Goal: Transaction & Acquisition: Book appointment/travel/reservation

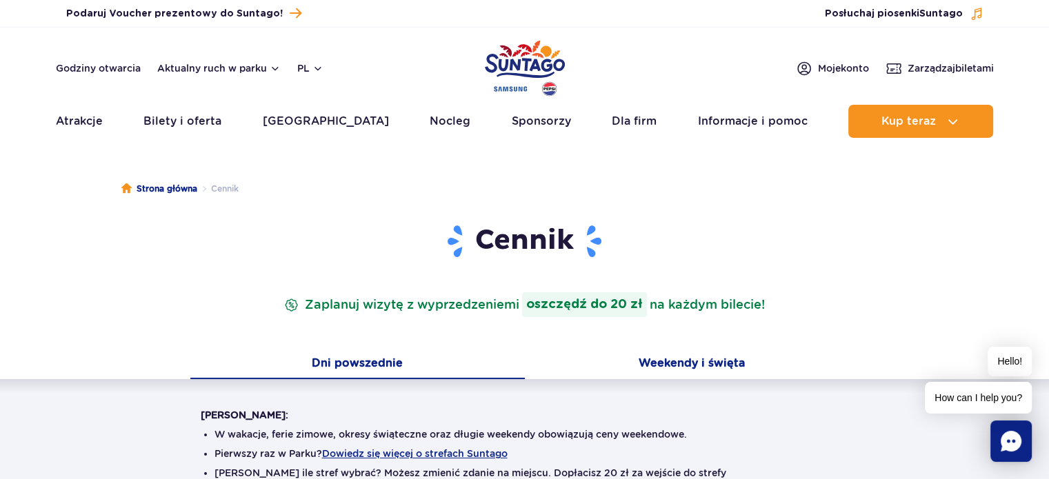
click at [689, 363] on button "Weekendy i święta" at bounding box center [692, 364] width 334 height 29
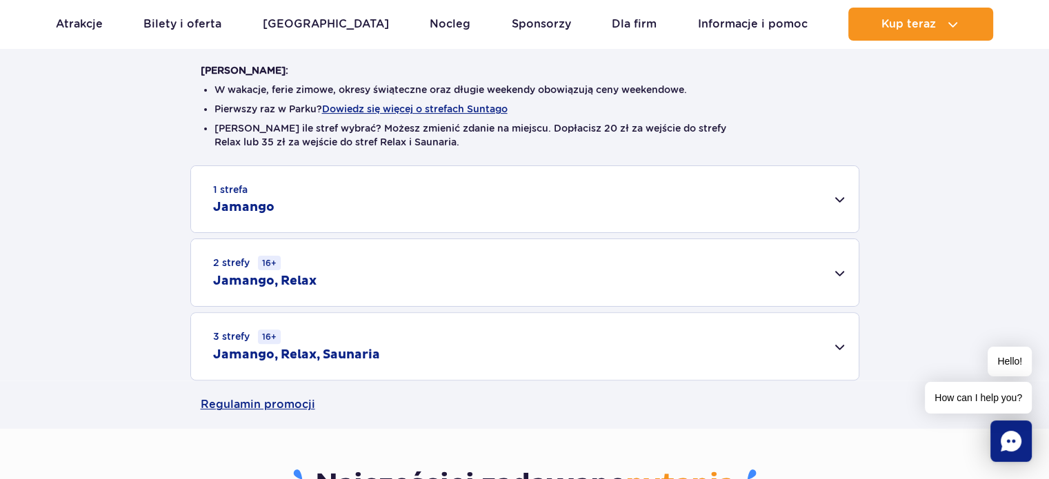
scroll to position [414, 0]
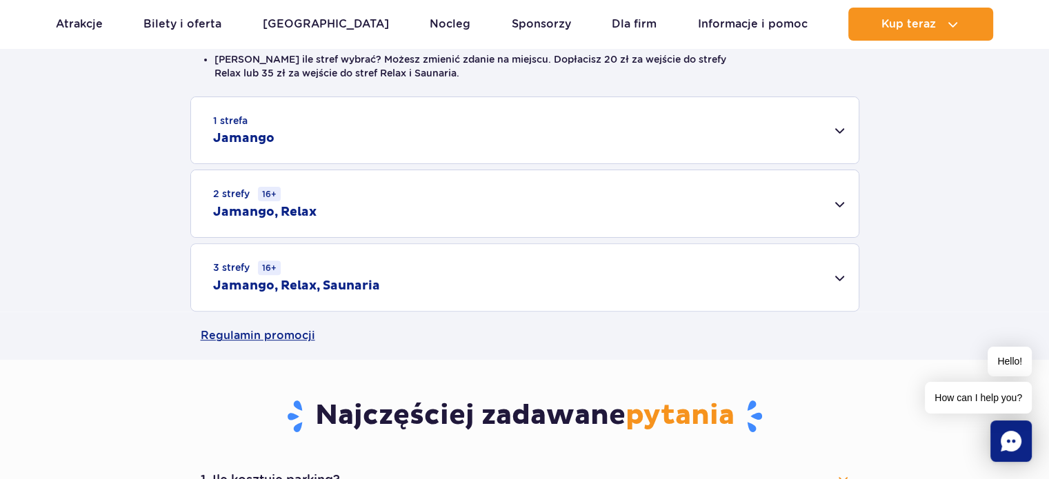
click at [343, 280] on h2 "Jamango, Relax, Saunaria" at bounding box center [296, 286] width 167 height 17
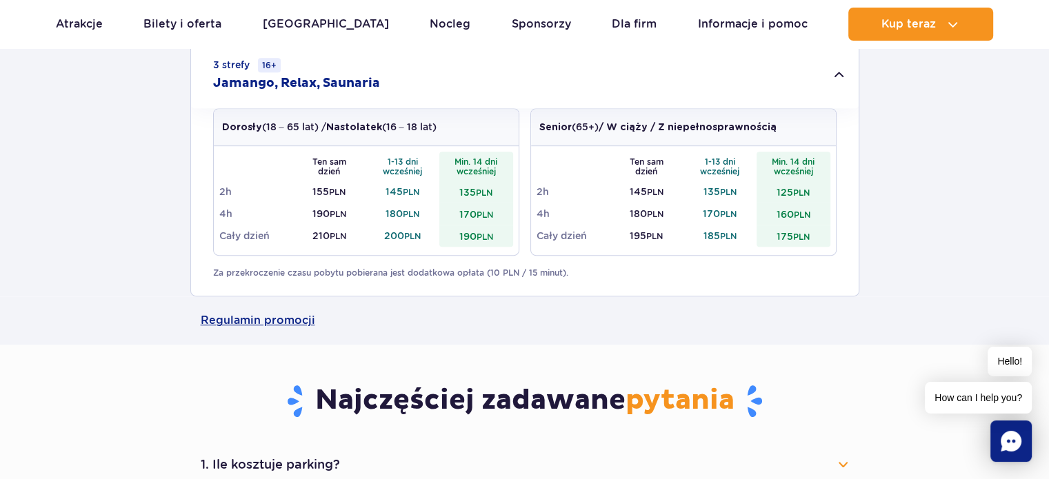
scroll to position [620, 0]
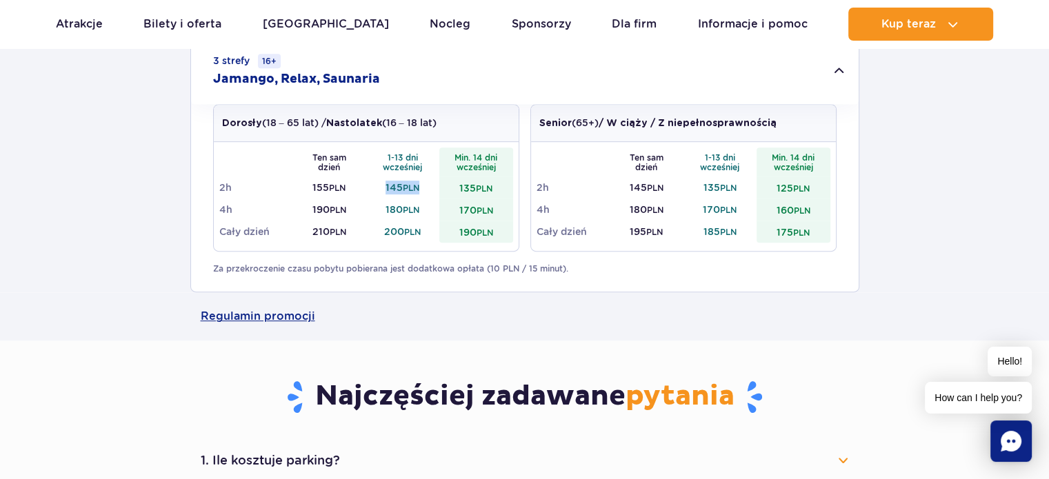
drag, startPoint x: 420, startPoint y: 192, endPoint x: 364, endPoint y: 189, distance: 56.0
click at [364, 189] on tr "2h 155 PLN 145 PLN 135 PLN" at bounding box center [366, 187] width 294 height 22
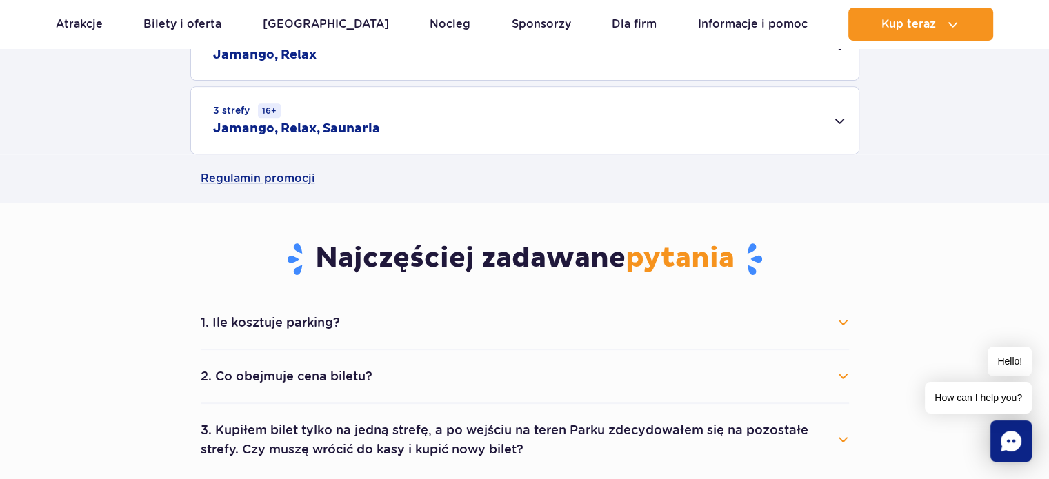
scroll to position [483, 0]
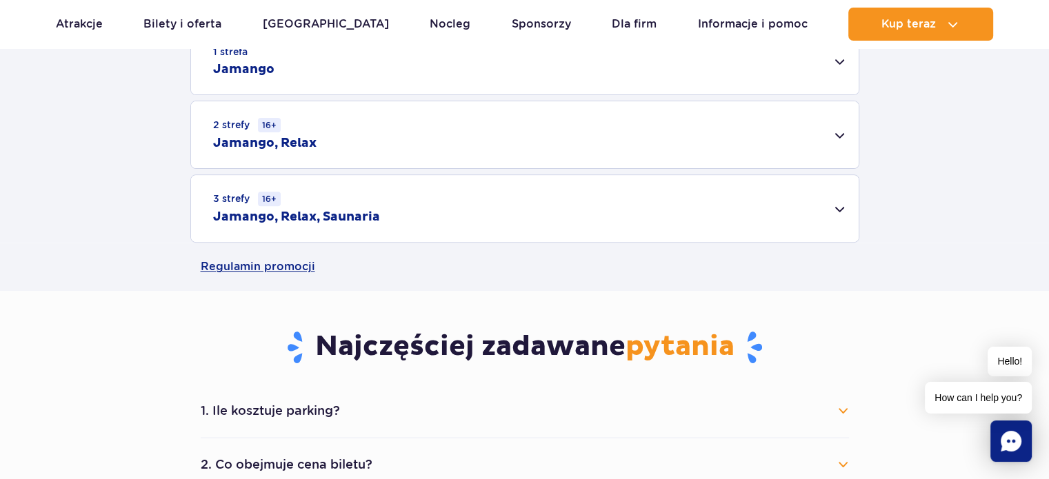
click at [383, 208] on div "3 strefy 16+ Jamango, Relax, Saunaria" at bounding box center [524, 208] width 667 height 67
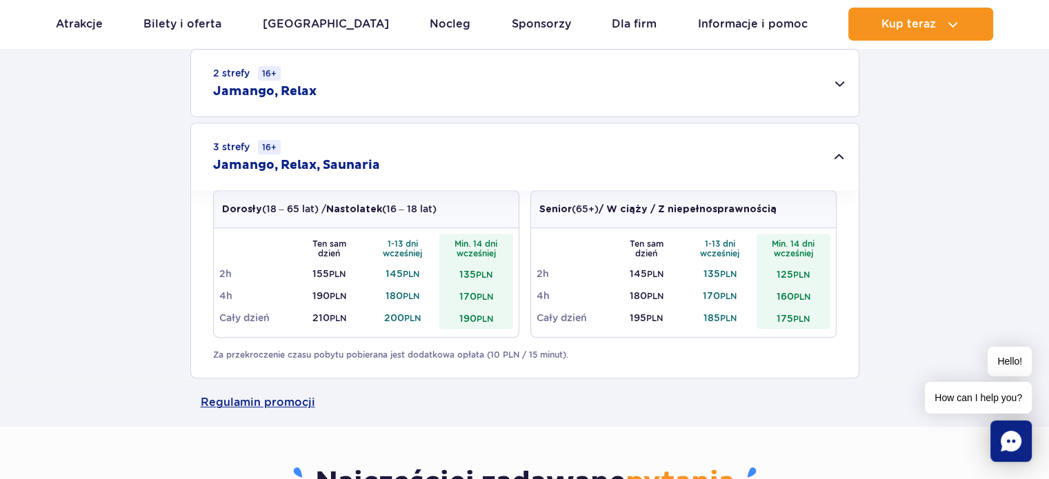
scroll to position [620, 0]
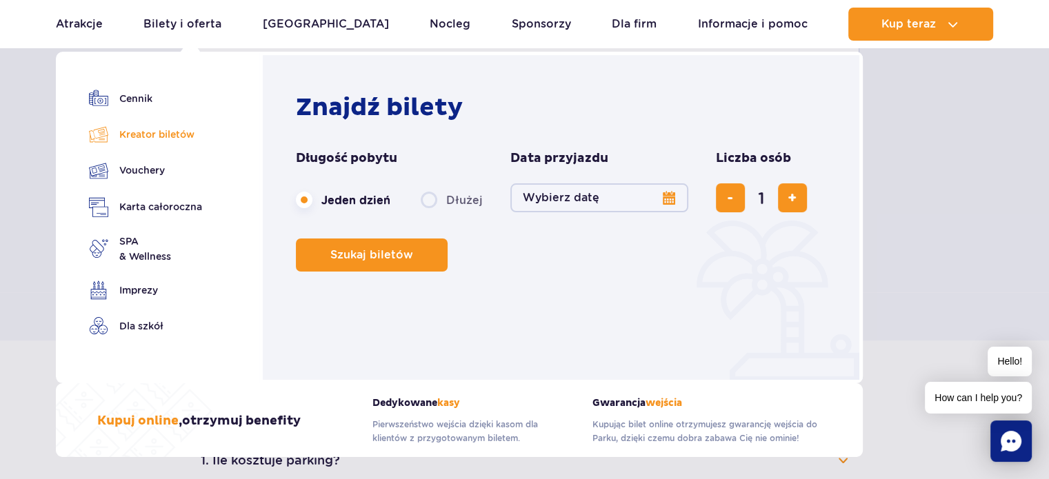
click at [165, 132] on link "Kreator biletów" at bounding box center [145, 134] width 113 height 19
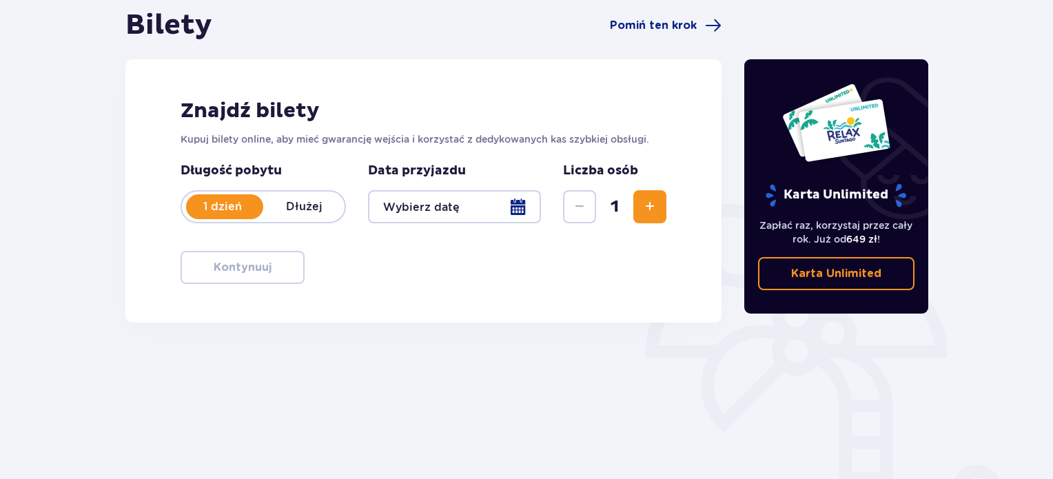
click at [521, 211] on div at bounding box center [454, 206] width 173 height 33
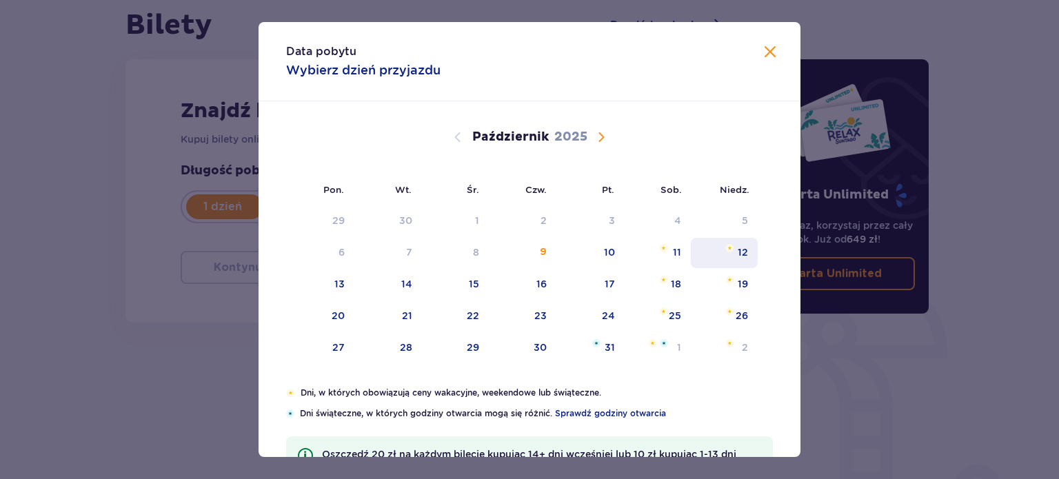
click at [730, 256] on div "12" at bounding box center [724, 253] width 67 height 30
type input "12.10.25"
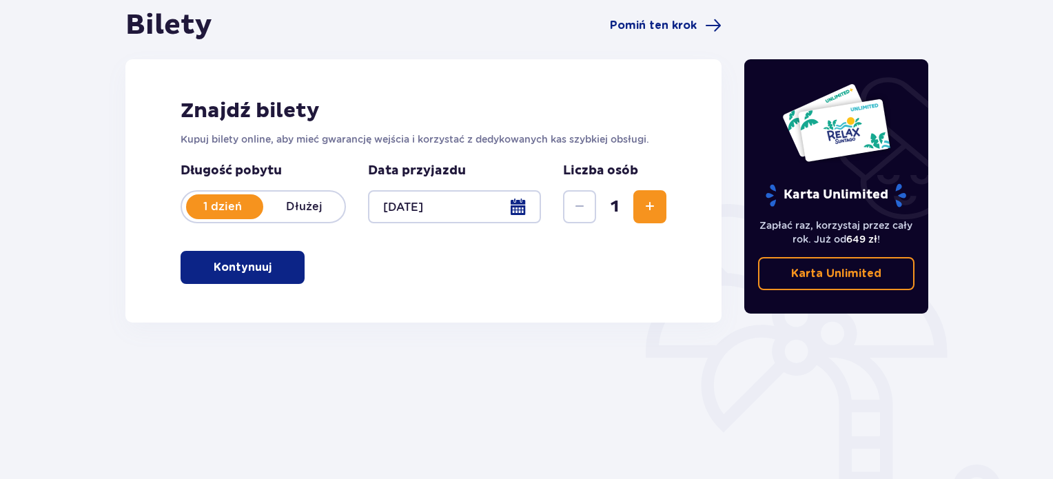
click at [639, 210] on button "Zwiększ" at bounding box center [650, 206] width 33 height 33
click at [284, 259] on button "Kontynuuj" at bounding box center [243, 267] width 124 height 33
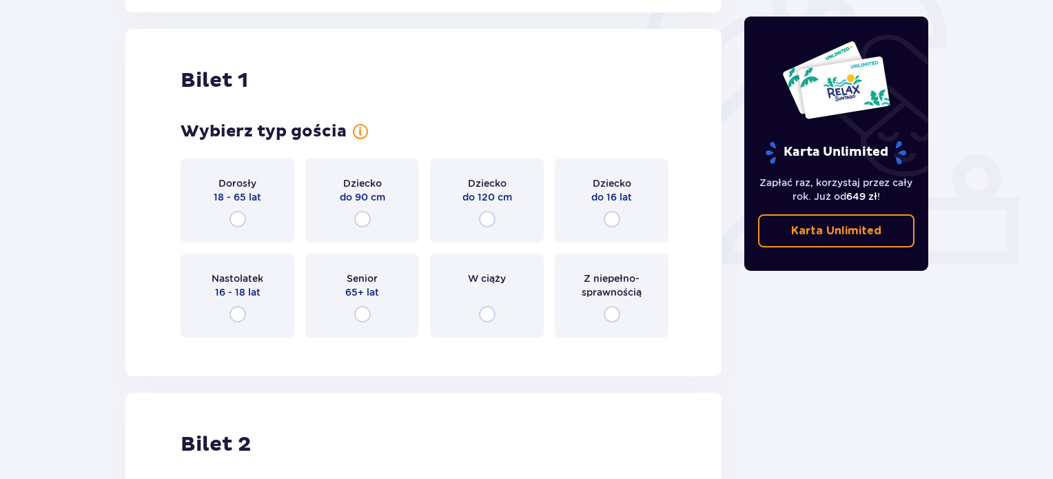
scroll to position [461, 0]
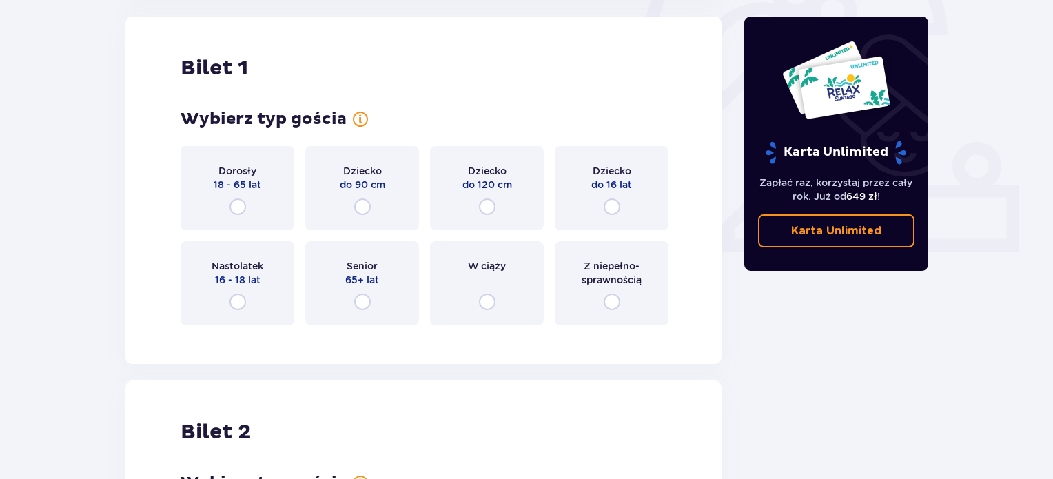
click at [238, 205] on input "radio" at bounding box center [238, 207] width 17 height 17
radio input "true"
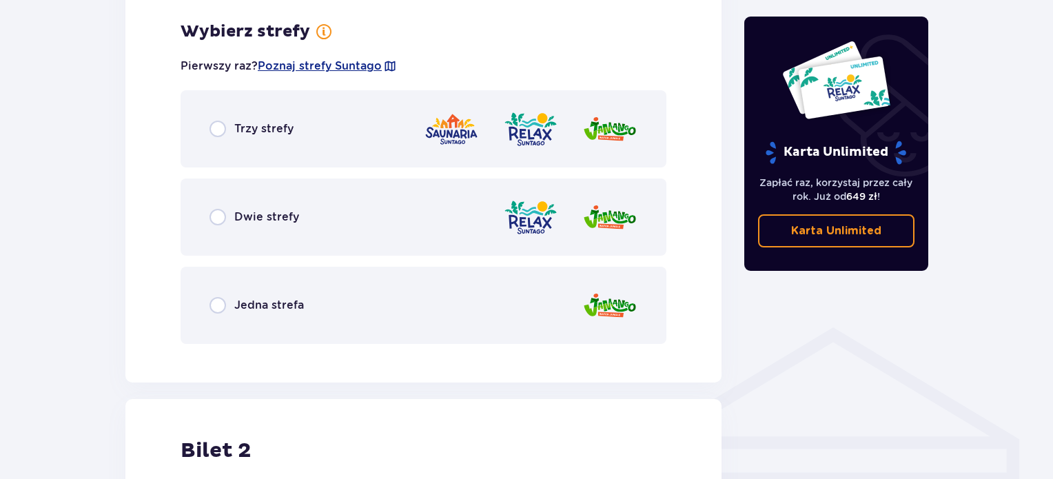
scroll to position [797, 0]
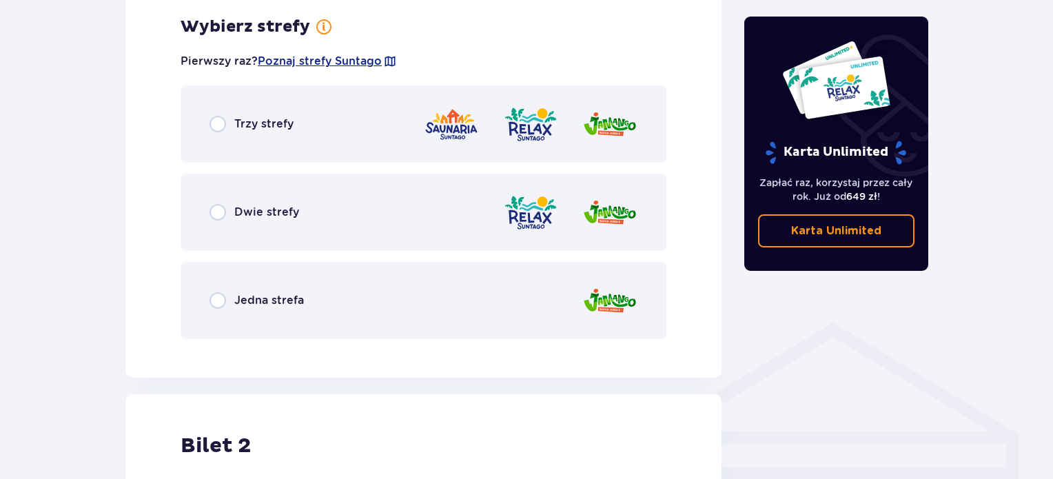
click at [214, 129] on input "radio" at bounding box center [218, 124] width 17 height 17
radio input "true"
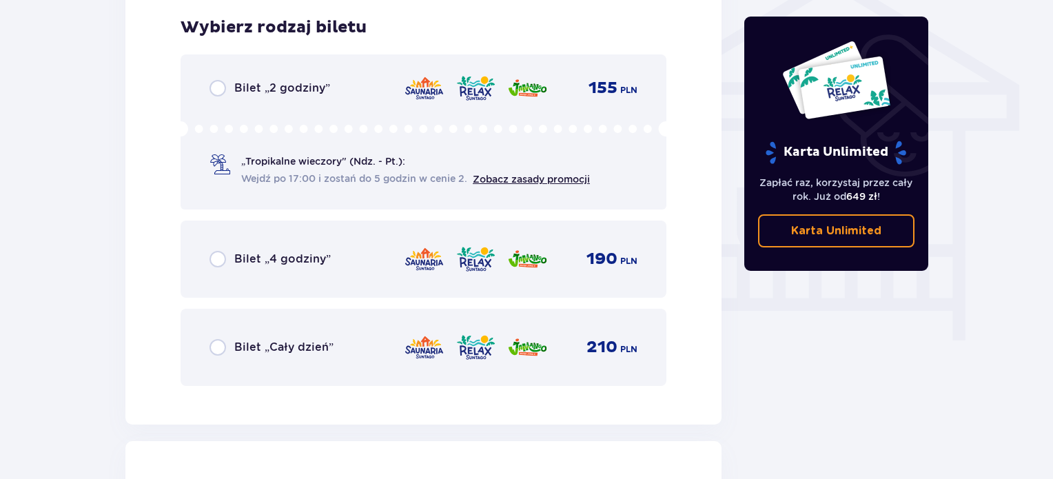
scroll to position [1147, 0]
click at [219, 341] on input "radio" at bounding box center [218, 347] width 17 height 17
radio input "true"
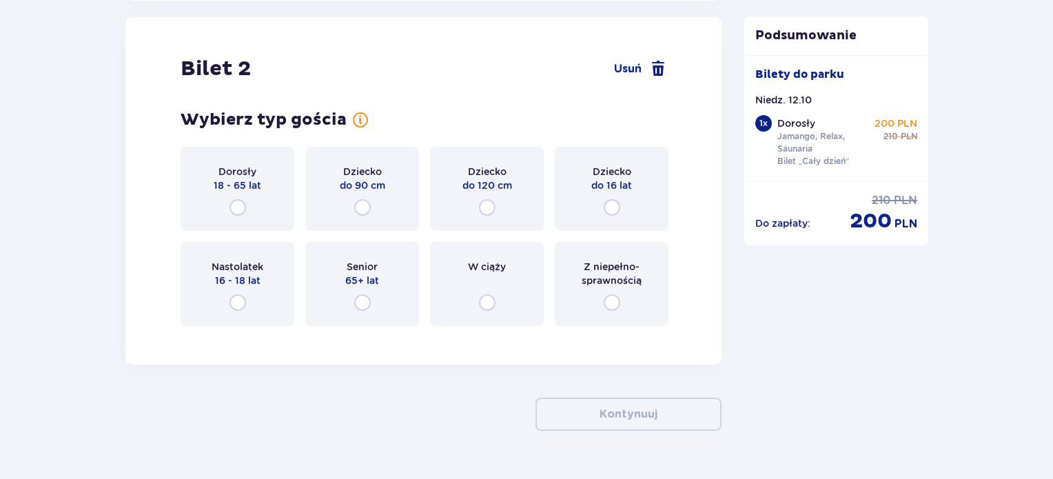
click at [241, 209] on input "radio" at bounding box center [238, 207] width 17 height 17
radio input "true"
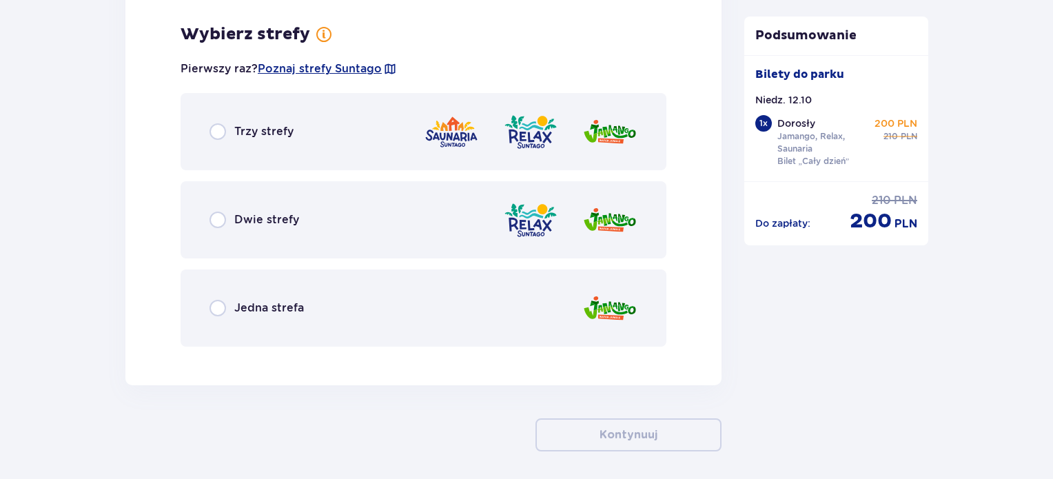
scroll to position [1907, 0]
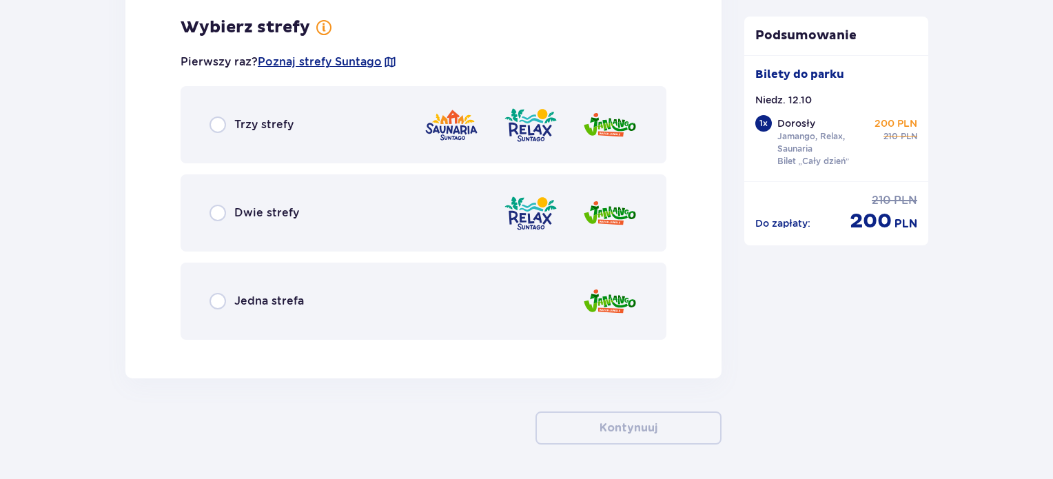
click at [218, 131] on input "radio" at bounding box center [218, 125] width 17 height 17
radio input "true"
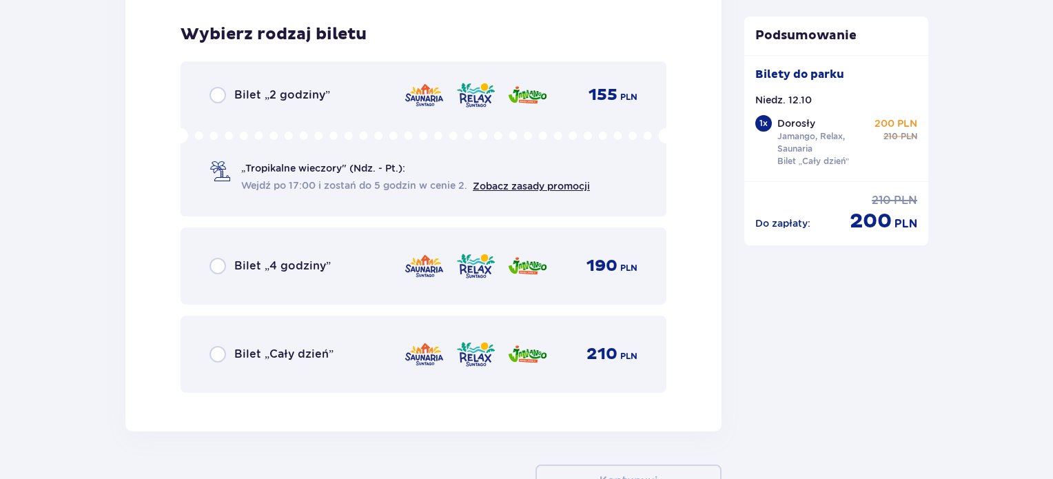
scroll to position [2257, 0]
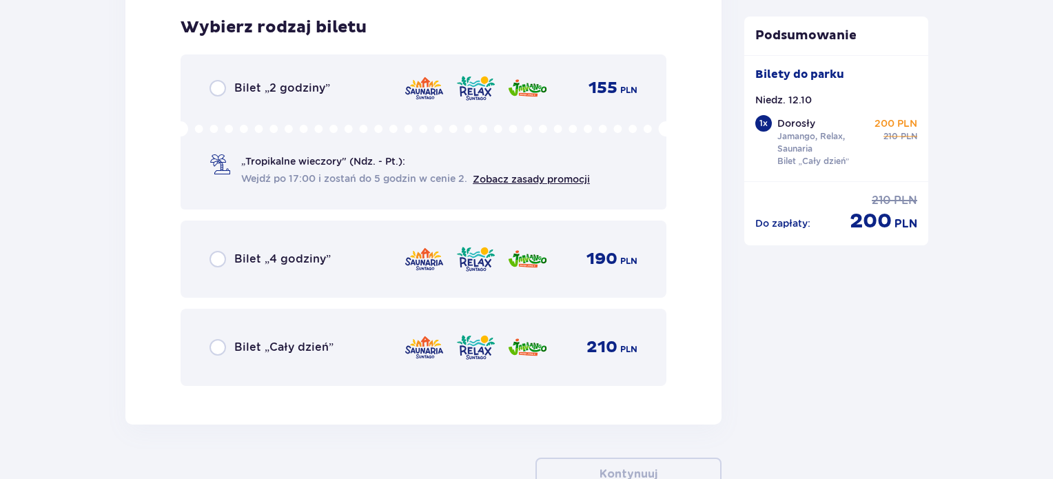
click at [214, 327] on div "Bilet „Cały dzień” 210 PLN" at bounding box center [424, 347] width 486 height 77
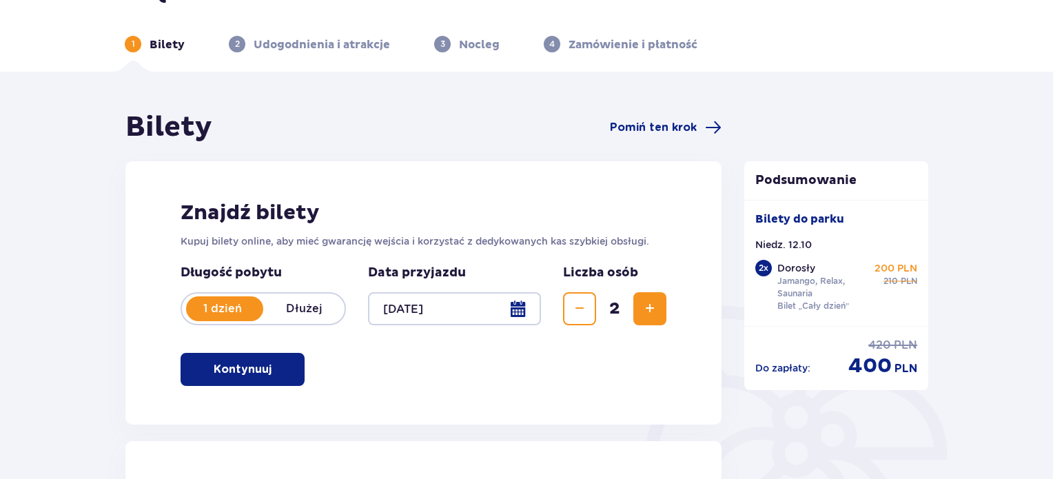
scroll to position [0, 0]
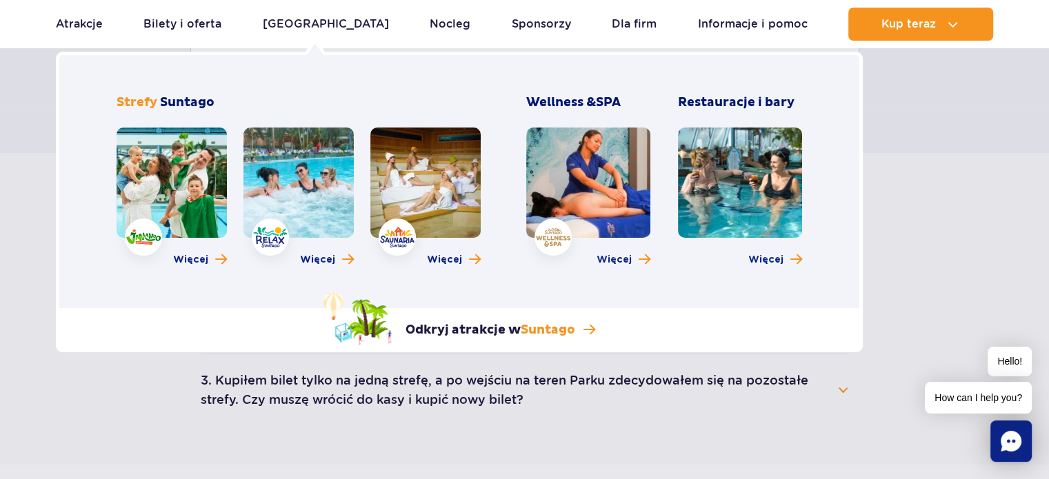
click at [414, 191] on link at bounding box center [425, 183] width 110 height 110
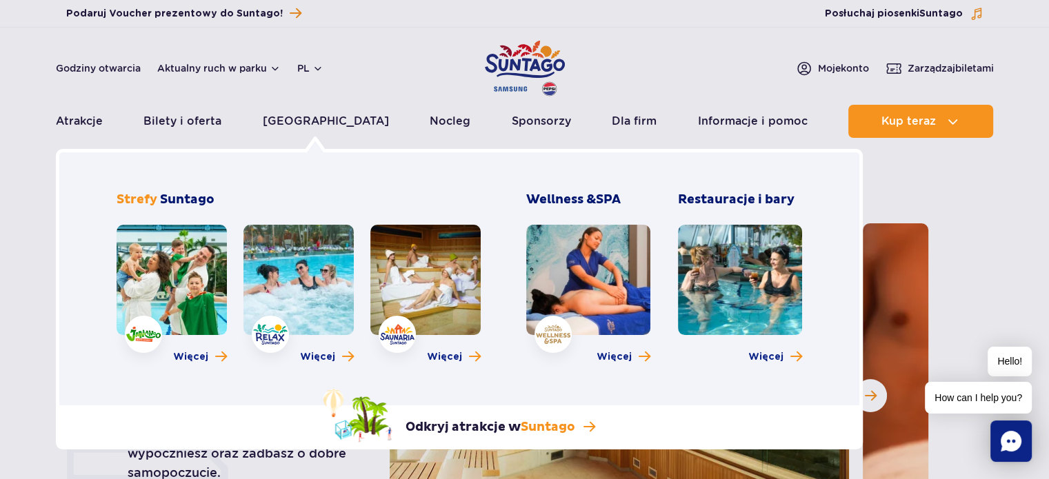
click at [307, 279] on link at bounding box center [298, 280] width 110 height 110
click at [298, 305] on link at bounding box center [298, 280] width 110 height 110
click at [319, 358] on span "Więcej" at bounding box center [317, 357] width 35 height 14
click at [294, 259] on link at bounding box center [298, 280] width 110 height 110
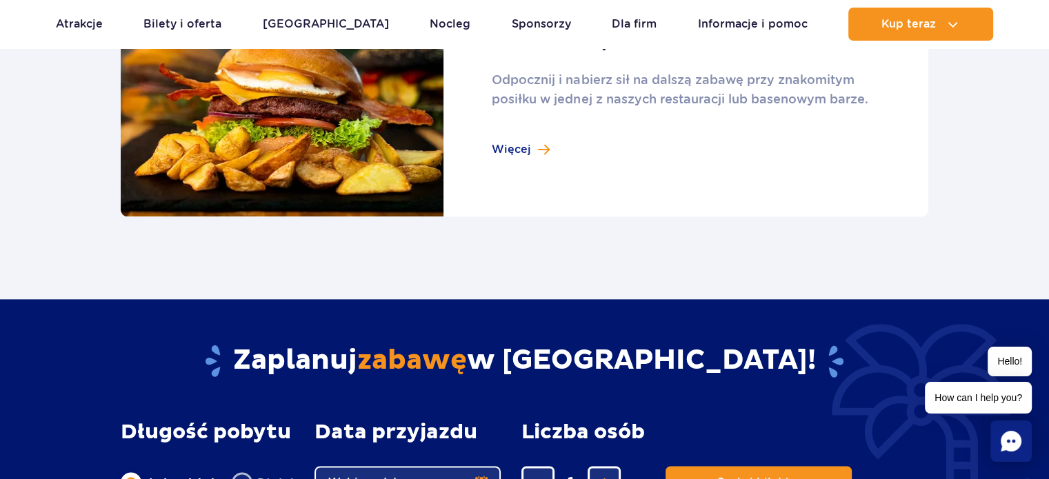
scroll to position [1448, 0]
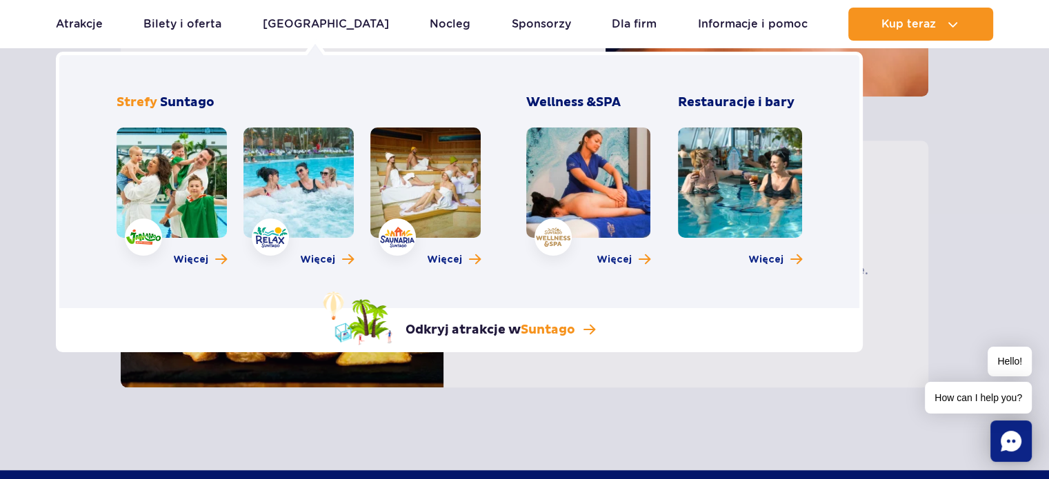
click at [159, 159] on link at bounding box center [172, 183] width 110 height 110
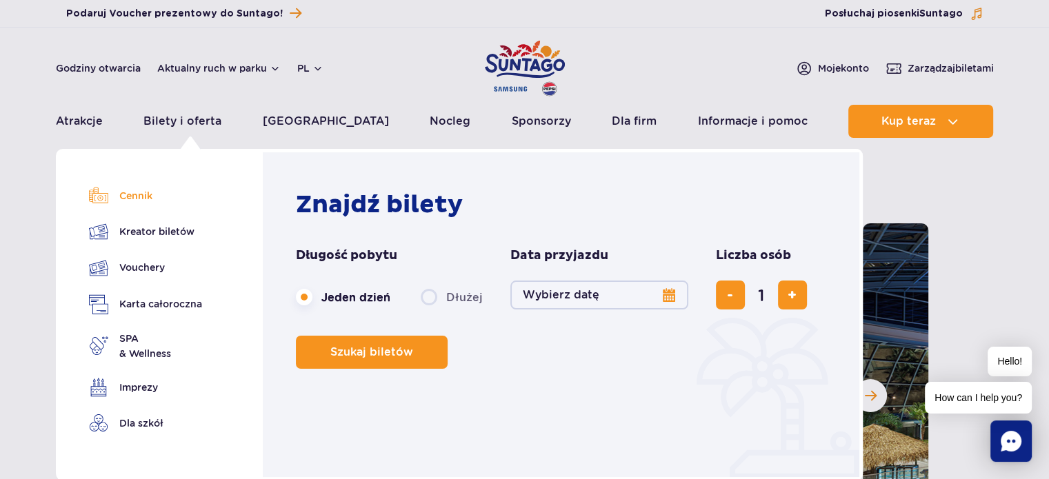
click at [152, 200] on link "Cennik" at bounding box center [145, 195] width 113 height 19
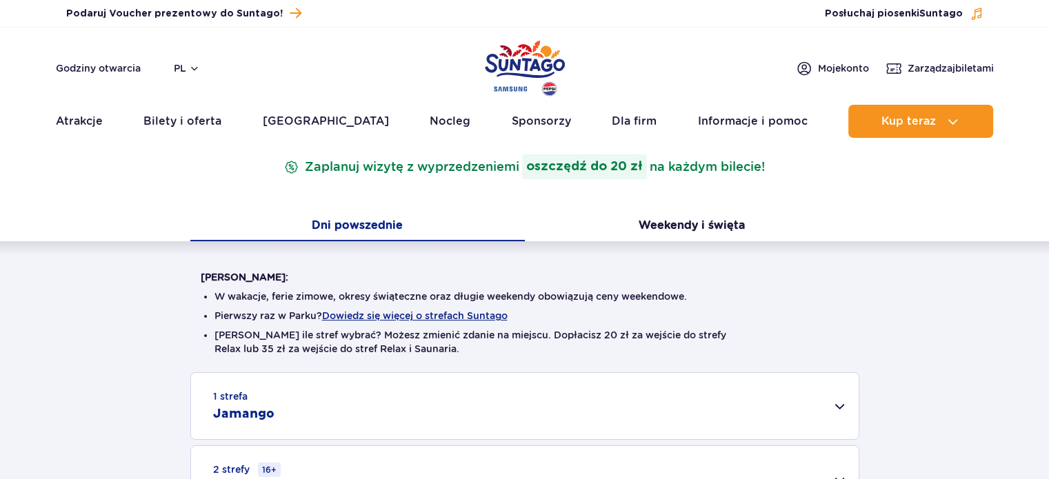
scroll to position [207, 0]
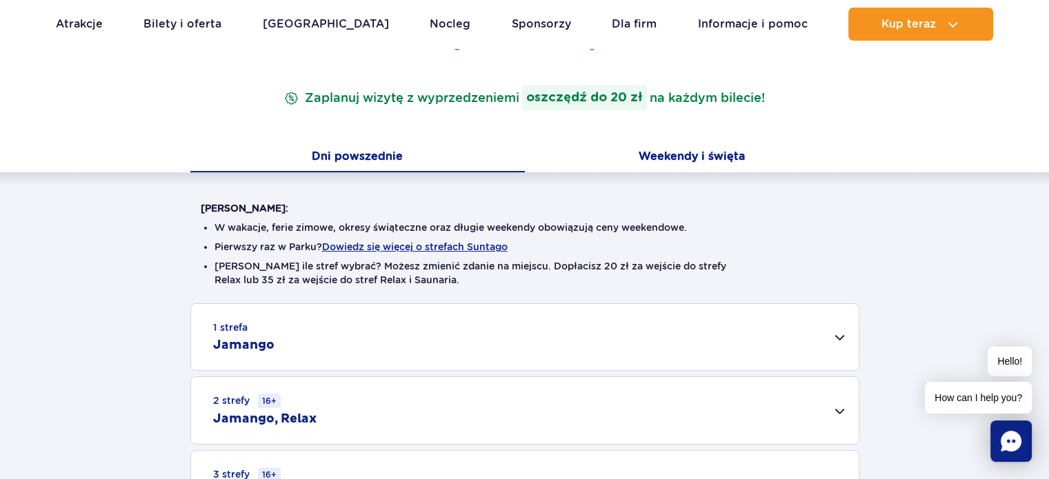
click at [654, 159] on button "Weekendy i święta" at bounding box center [692, 157] width 334 height 29
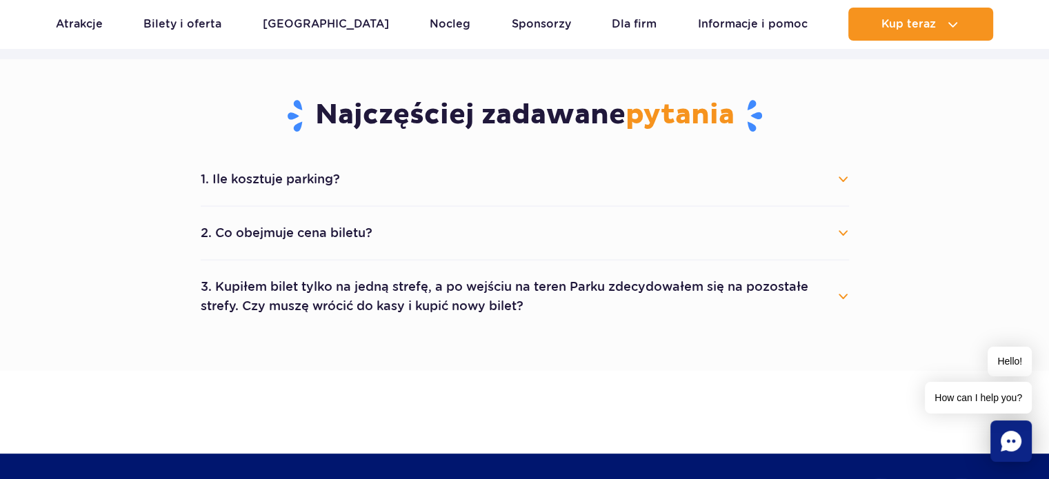
scroll to position [689, 0]
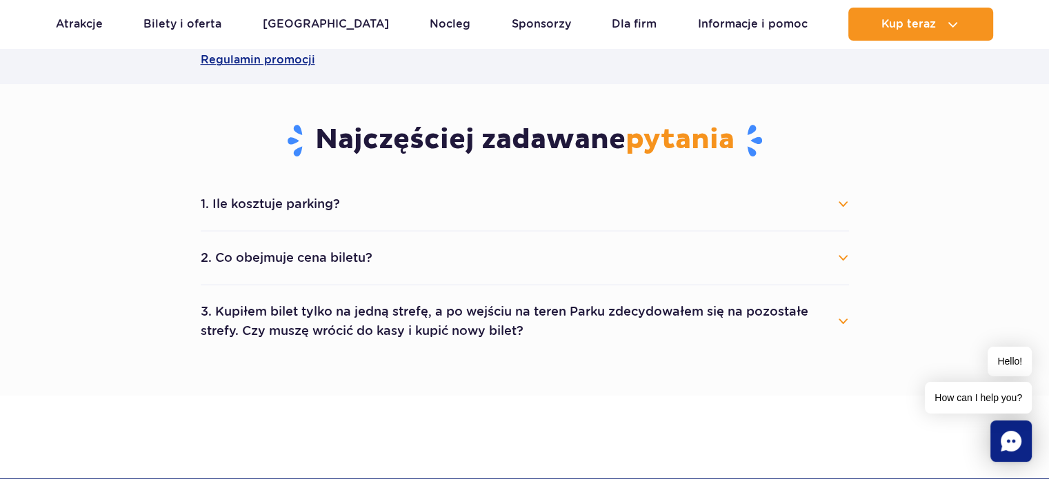
click at [838, 202] on button "1. Ile kosztuje parking?" at bounding box center [525, 204] width 648 height 30
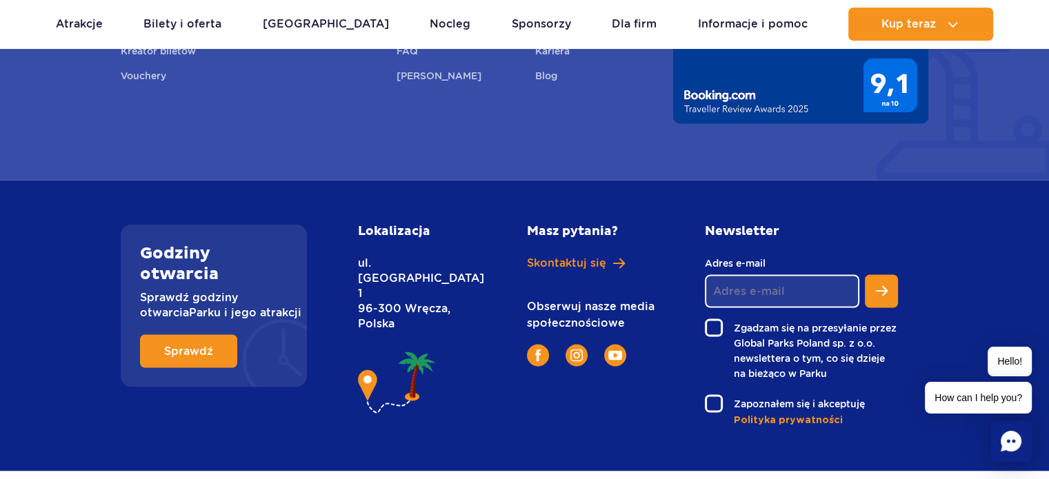
scroll to position [2297, 0]
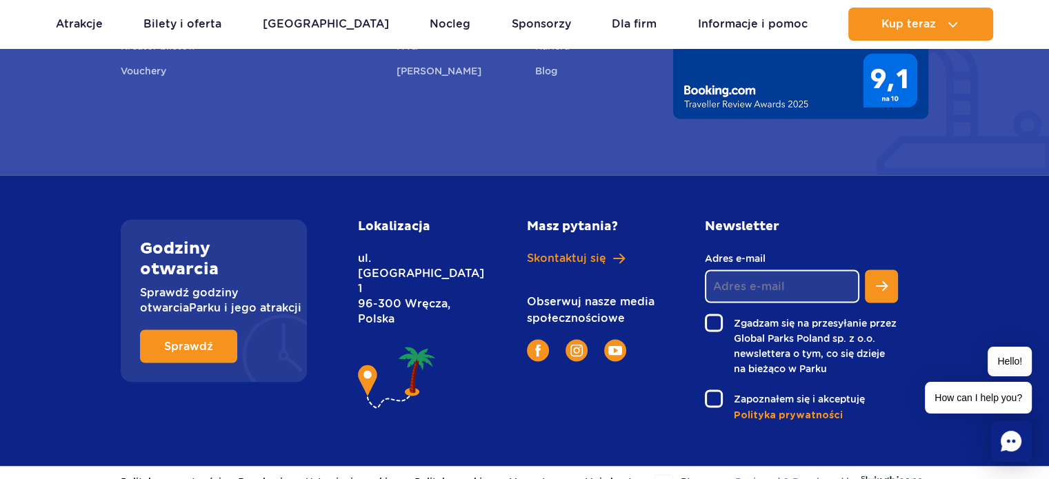
drag, startPoint x: 418, startPoint y: 344, endPoint x: 401, endPoint y: 341, distance: 18.1
click at [418, 344] on img at bounding box center [397, 378] width 79 height 70
click at [359, 332] on div "Lokalizacja ul. Nowy Świat 1 96-300 Wręcza, Polska" at bounding box center [426, 320] width 158 height 203
click at [409, 343] on img at bounding box center [397, 378] width 79 height 70
click at [410, 261] on p "ul. Nowy Świat 1 96-300 Wręcza, Polska" at bounding box center [411, 289] width 107 height 76
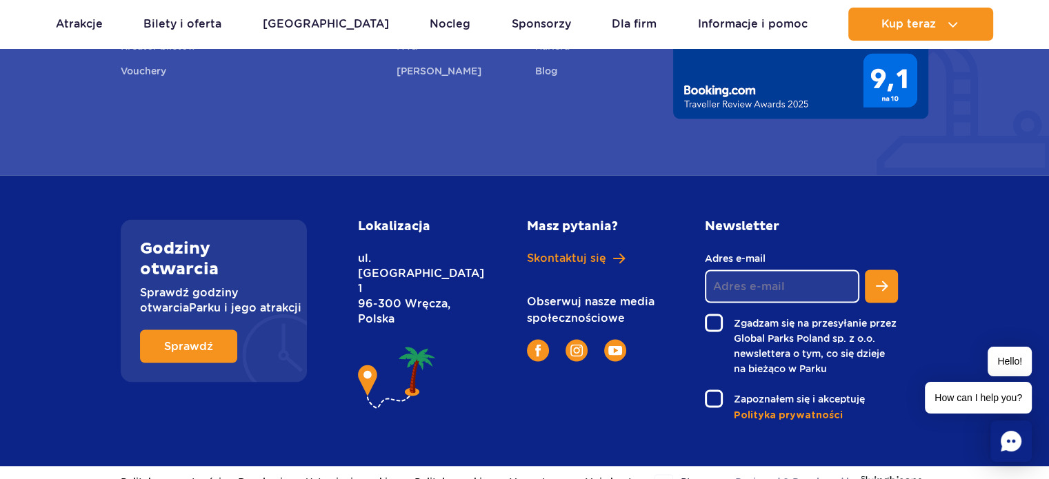
drag, startPoint x: 364, startPoint y: 239, endPoint x: 447, endPoint y: 256, distance: 84.4
click at [447, 256] on p "ul. Nowy Świat 1 96-300 Wręcza, Polska" at bounding box center [411, 289] width 107 height 76
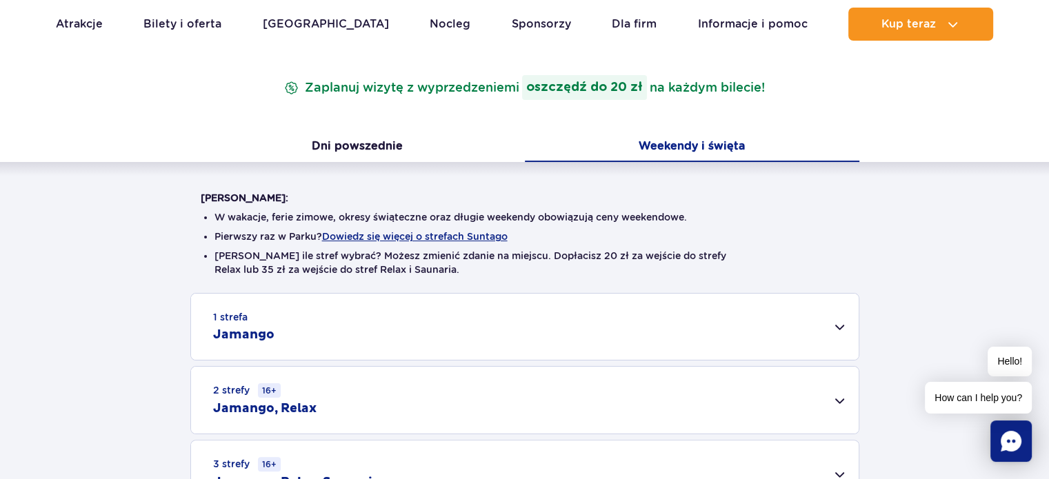
scroll to position [414, 0]
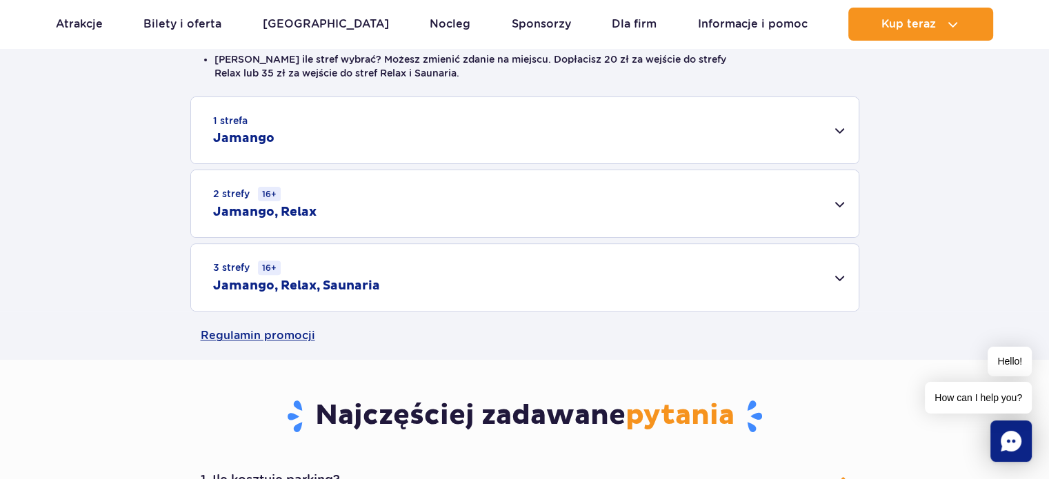
click at [412, 262] on div "3 strefy 16+ Jamango, Relax, Saunaria" at bounding box center [524, 277] width 667 height 67
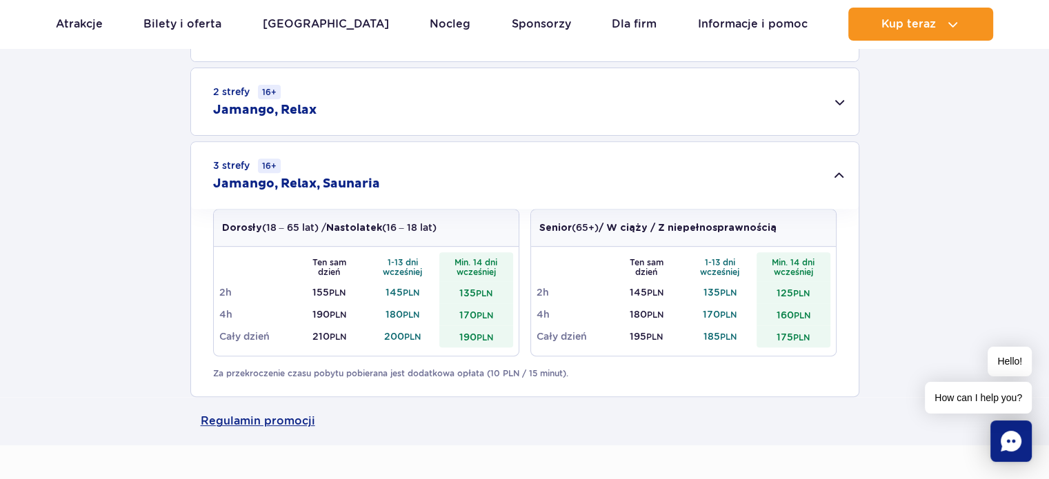
scroll to position [620, 0]
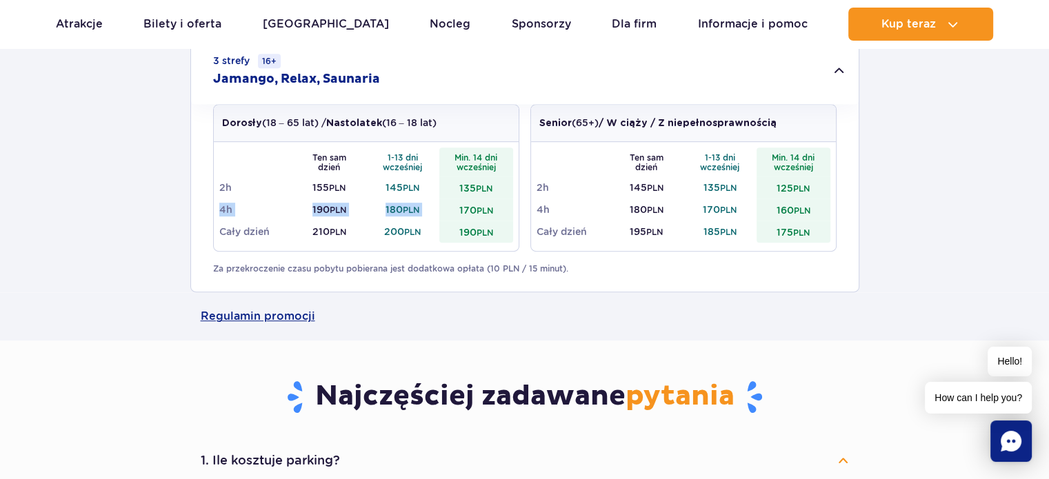
drag, startPoint x: 219, startPoint y: 209, endPoint x: 447, endPoint y: 209, distance: 227.5
click at [447, 209] on tr "4h 190 PLN 180 PLN 170 PLN" at bounding box center [366, 210] width 294 height 22
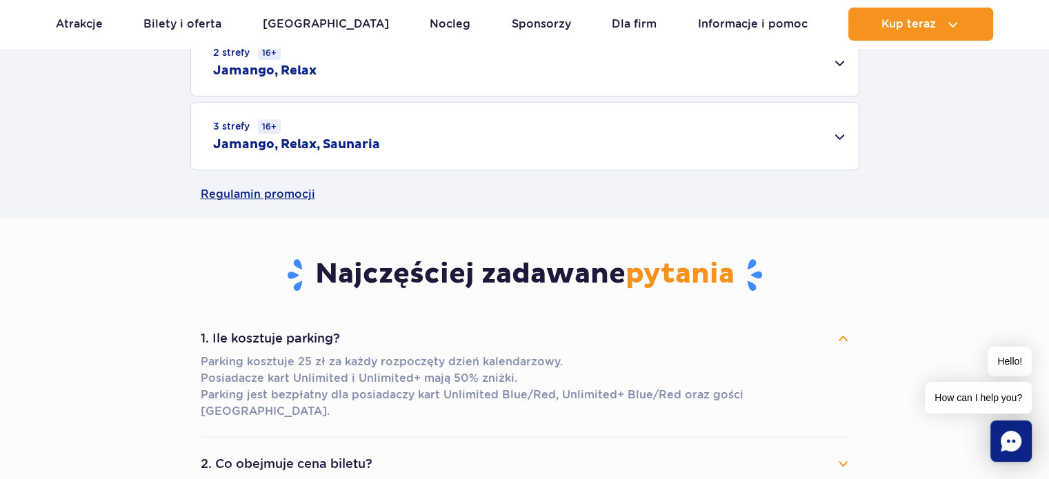
scroll to position [483, 0]
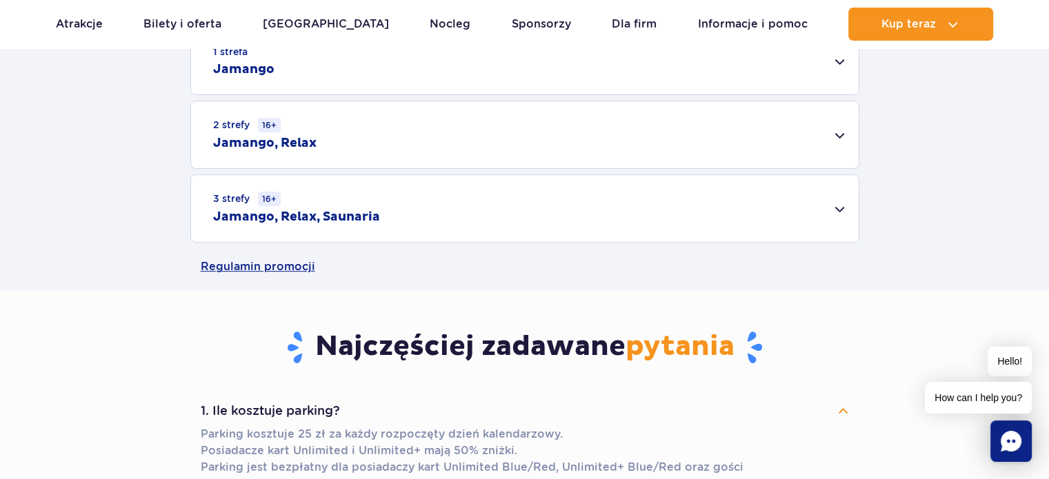
click at [425, 225] on div "3 strefy 16+ Jamango, Relax, Saunaria" at bounding box center [524, 208] width 667 height 67
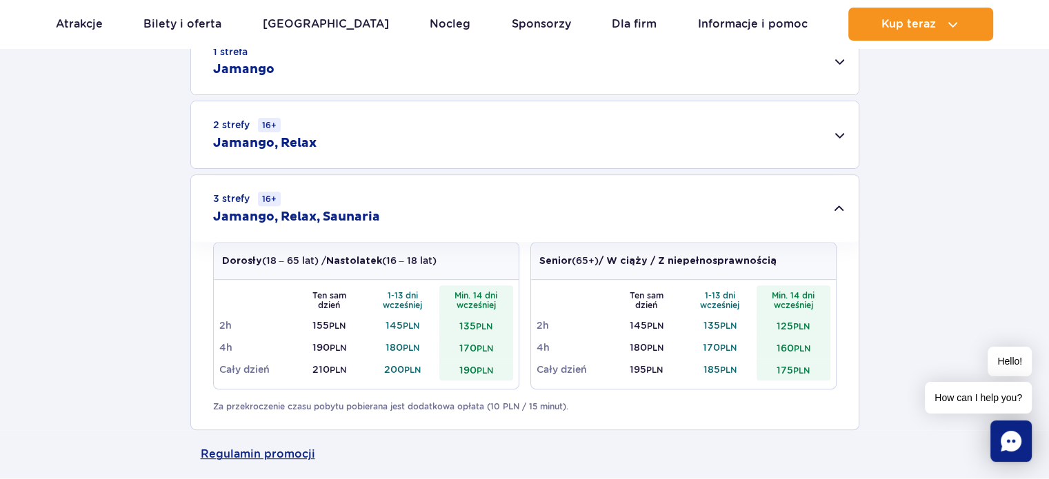
scroll to position [552, 0]
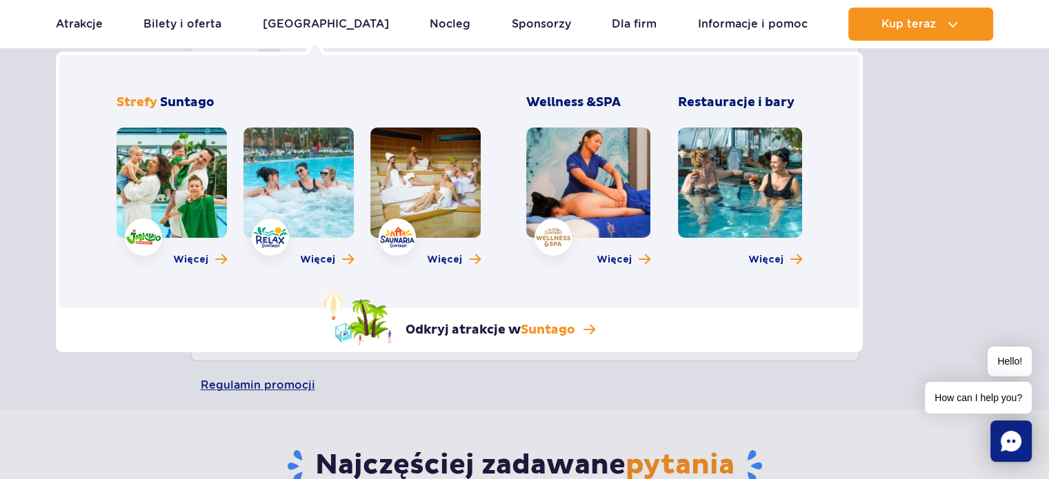
click at [623, 156] on link at bounding box center [588, 183] width 124 height 110
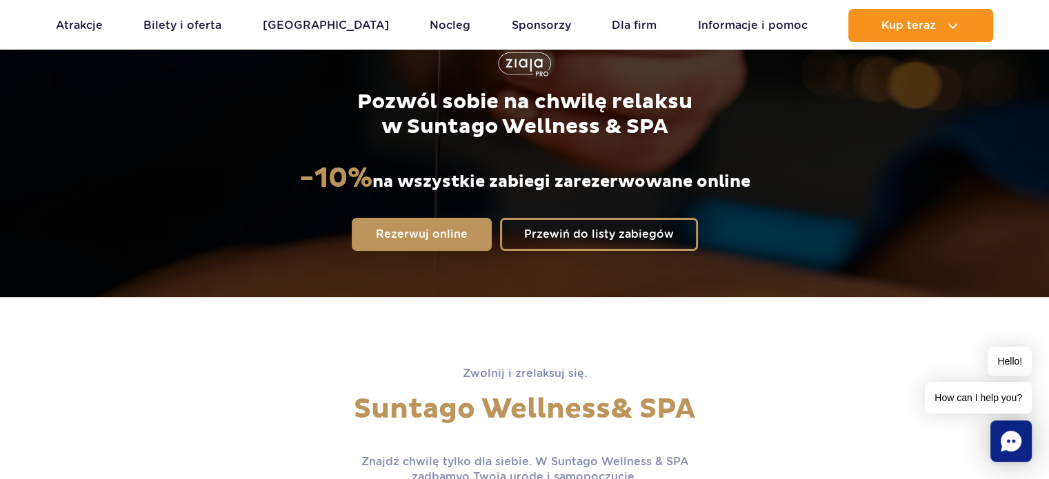
scroll to position [276, 0]
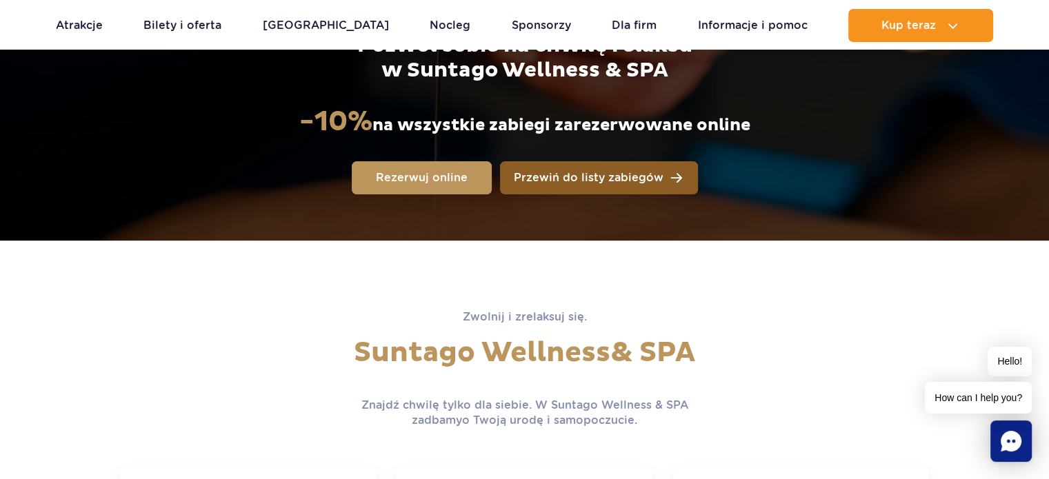
click at [670, 174] on link "Przewiń do listy zabiegów" at bounding box center [599, 177] width 198 height 33
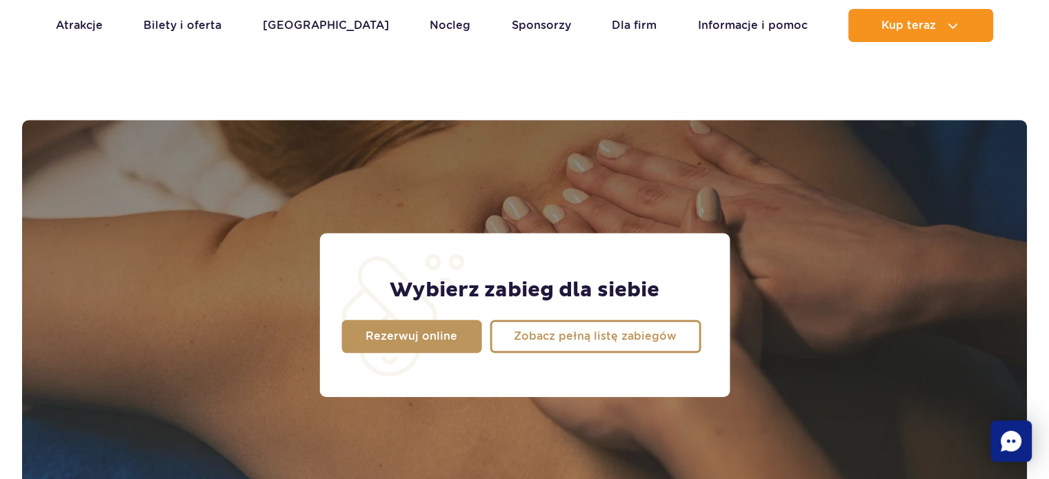
scroll to position [1087, 0]
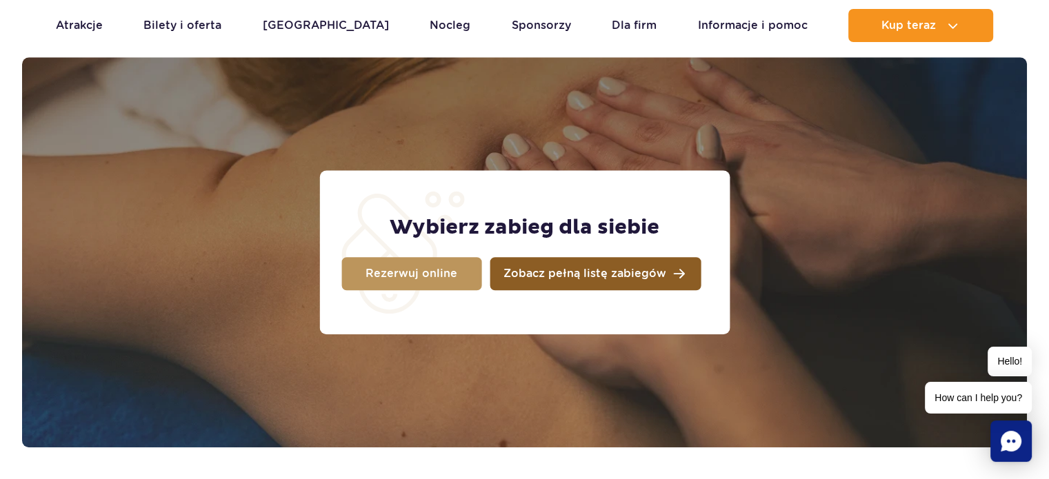
click at [520, 278] on span "Zobacz pełną listę zabiegów" at bounding box center [584, 273] width 163 height 11
